Goal: Task Accomplishment & Management: Manage account settings

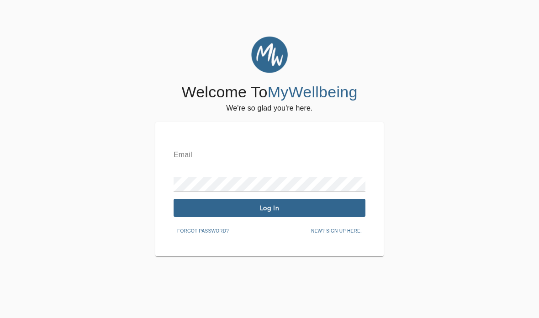
click at [289, 147] on input "text" at bounding box center [269, 154] width 192 height 15
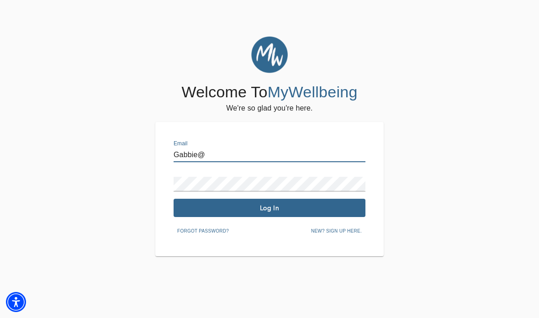
type input "[EMAIL_ADDRESS][DOMAIN_NAME]"
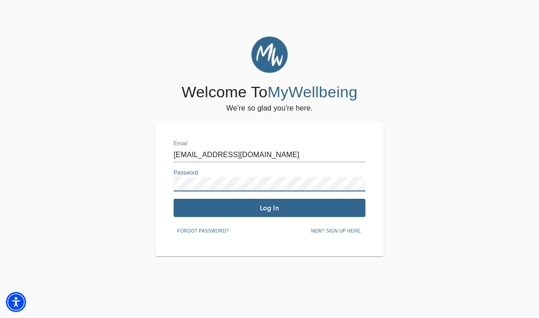
click at [280, 205] on span "Log In" at bounding box center [269, 208] width 184 height 9
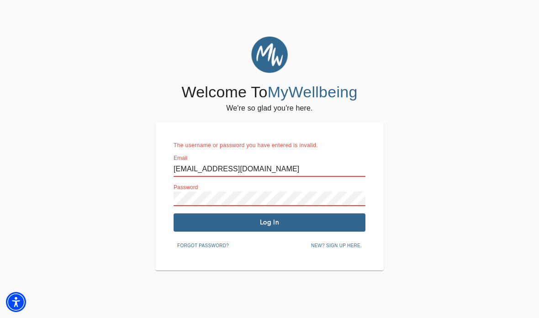
click at [314, 218] on span "Log In" at bounding box center [269, 222] width 184 height 9
click at [229, 245] on span "Forgot password?" at bounding box center [203, 245] width 52 height 8
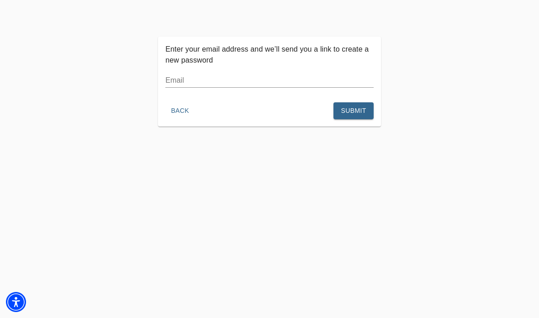
click at [297, 80] on input "text" at bounding box center [269, 80] width 208 height 15
type input "[EMAIL_ADDRESS][DOMAIN_NAME]"
click at [349, 117] on button "Submit" at bounding box center [353, 110] width 40 height 17
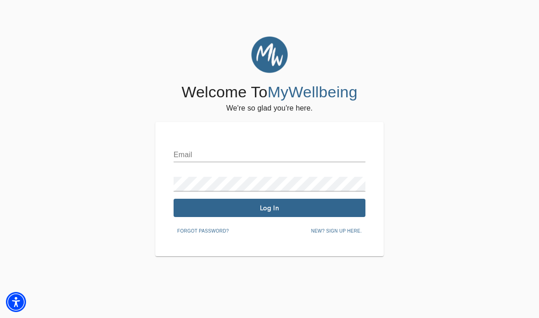
click at [310, 150] on input "text" at bounding box center [269, 154] width 192 height 15
type input "A"
type input "[EMAIL_ADDRESS][DOMAIN_NAME]"
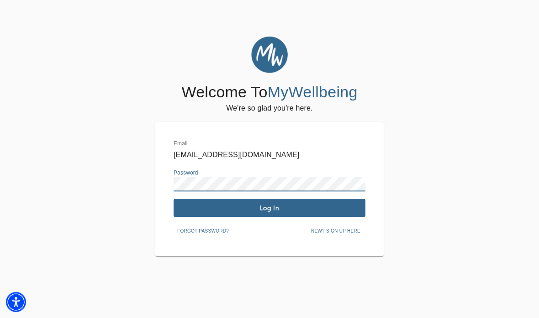
click at [283, 206] on span "Log In" at bounding box center [269, 208] width 184 height 9
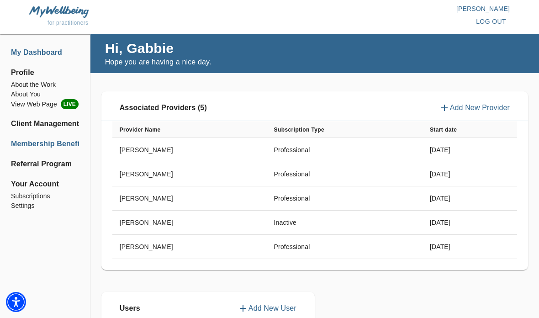
click at [70, 146] on li "Membership Benefits" at bounding box center [45, 143] width 68 height 11
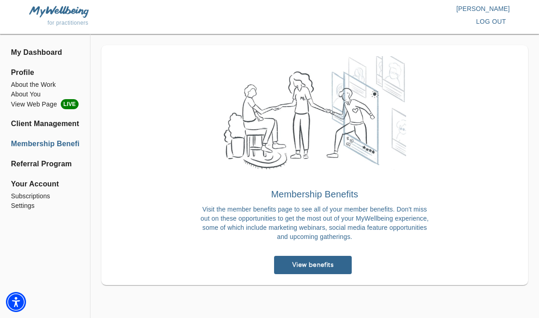
click at [308, 252] on div "View benefits" at bounding box center [314, 264] width 245 height 33
click at [303, 267] on span "View benefits" at bounding box center [313, 264] width 70 height 9
